Goal: Download file/media

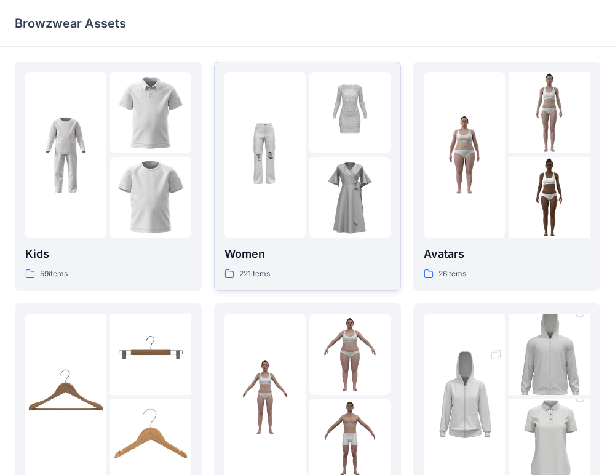
click at [243, 248] on p "Women" at bounding box center [307, 253] width 166 height 17
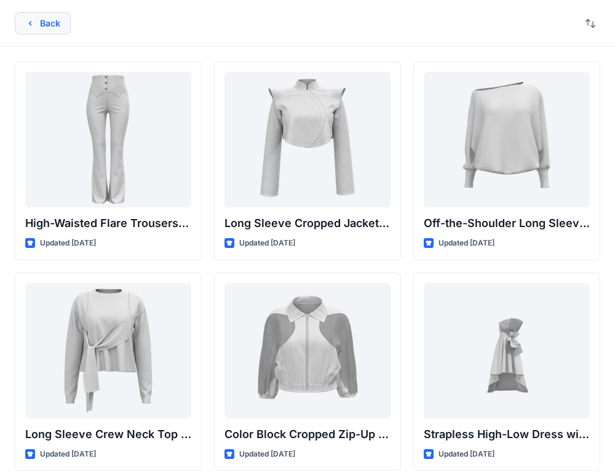
click at [44, 15] on button "Back" at bounding box center [43, 23] width 56 height 22
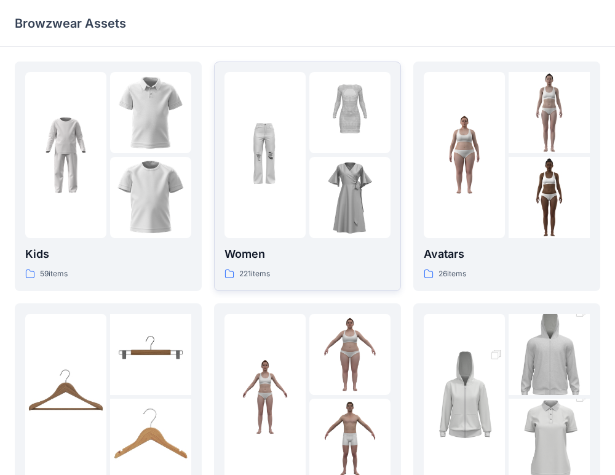
click at [272, 176] on img at bounding box center [264, 154] width 81 height 81
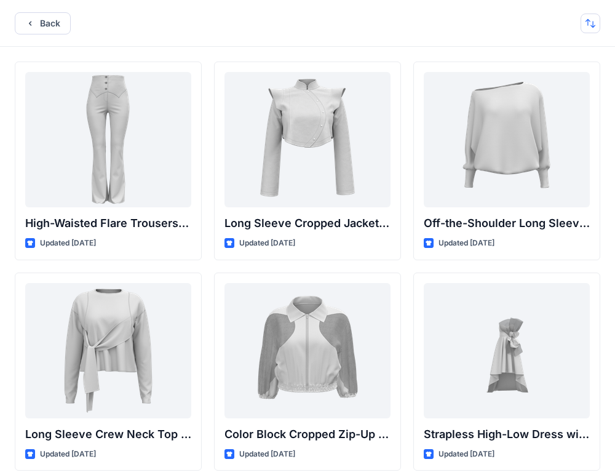
click at [597, 25] on button "button" at bounding box center [590, 24] width 20 height 20
click at [557, 76] on p "A to Z" at bounding box center [548, 82] width 77 height 13
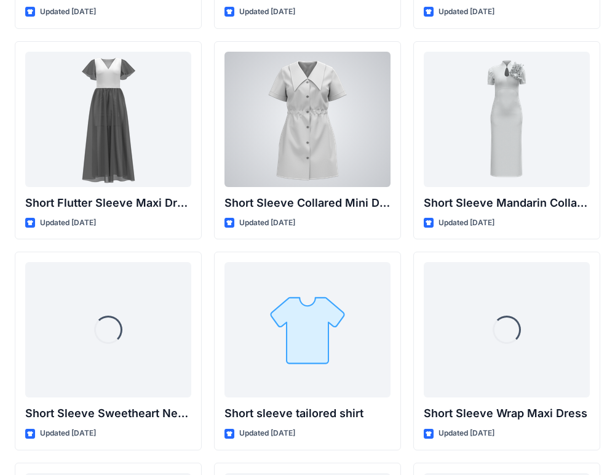
scroll to position [9926, 0]
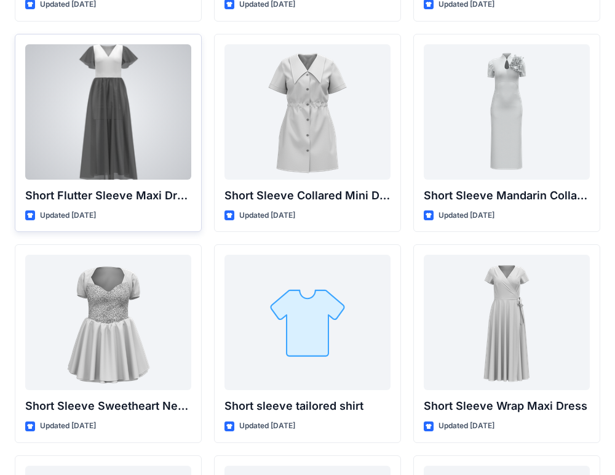
click at [114, 162] on div at bounding box center [108, 111] width 166 height 135
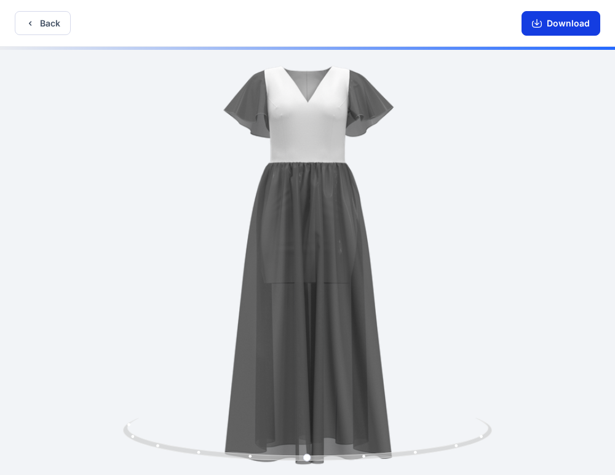
click at [558, 28] on button "Download" at bounding box center [560, 23] width 79 height 25
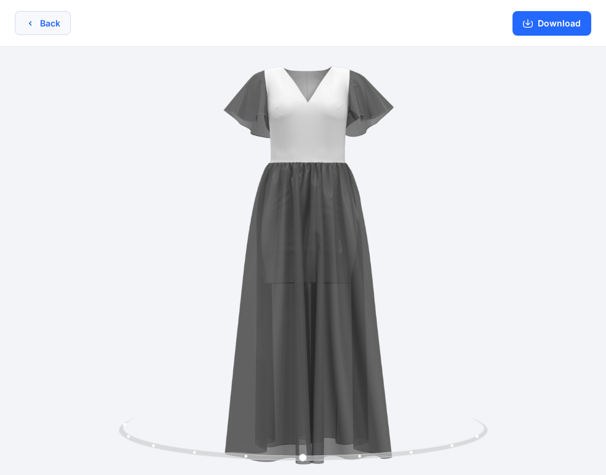
click at [35, 14] on button "Back" at bounding box center [43, 23] width 56 height 24
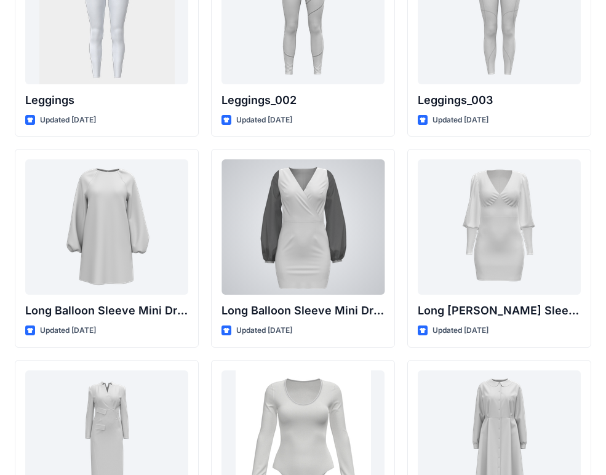
scroll to position [5525, 0]
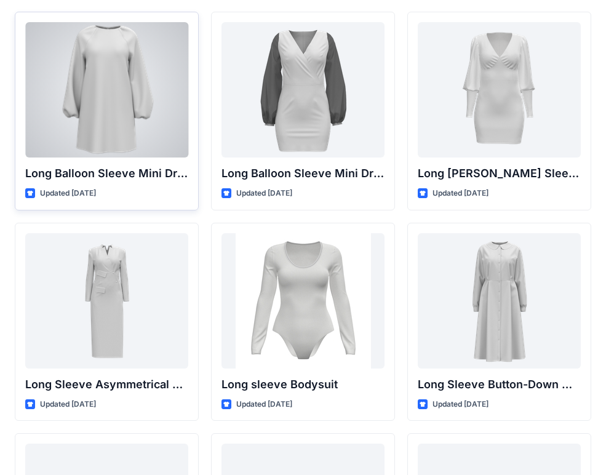
click at [130, 103] on div at bounding box center [106, 89] width 163 height 135
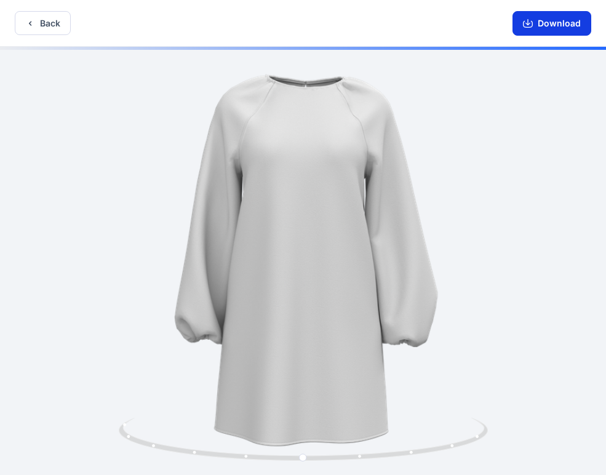
click at [563, 26] on button "Download" at bounding box center [551, 23] width 79 height 25
